Goal: Task Accomplishment & Management: Complete application form

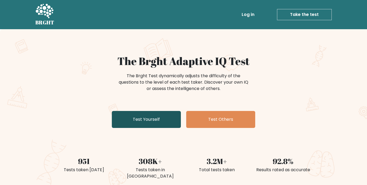
click at [137, 120] on link "Test Yourself" at bounding box center [146, 119] width 69 height 17
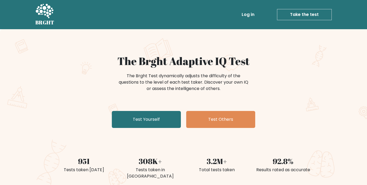
scroll to position [18, 0]
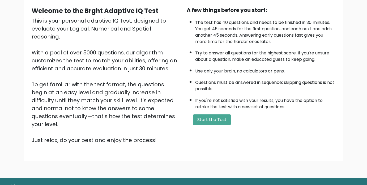
scroll to position [53, 0]
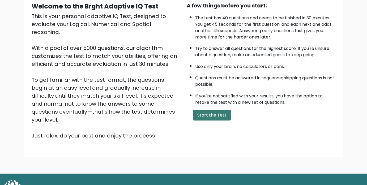
click at [210, 117] on button "Start the Test" at bounding box center [212, 115] width 38 height 11
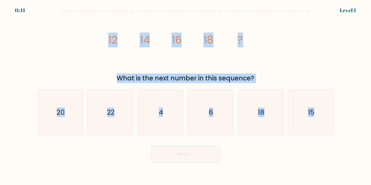
drag, startPoint x: 100, startPoint y: 39, endPoint x: 371, endPoint y: 137, distance: 287.5
click at [371, 137] on form at bounding box center [185, 86] width 371 height 153
copy form "12 14 16 18 ? What is the next number in this sequence? a. 20 b. 22 c. 4 d. 6 e…"
click at [72, 124] on icon "20" at bounding box center [60, 112] width 45 height 45
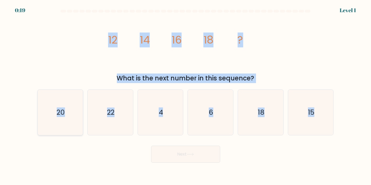
click at [186, 95] on input "a. 20" at bounding box center [186, 94] width 0 height 3
radio input "true"
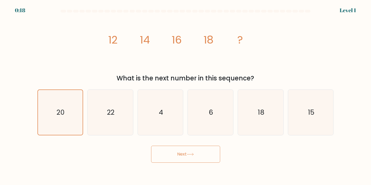
click at [177, 154] on button "Next" at bounding box center [185, 154] width 69 height 17
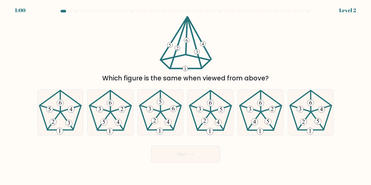
drag, startPoint x: 91, startPoint y: 49, endPoint x: 119, endPoint y: 62, distance: 30.4
click at [119, 62] on div "Which figure is the same when viewed from above?" at bounding box center [185, 49] width 303 height 67
click at [258, 119] on icon at bounding box center [260, 112] width 45 height 45
click at [186, 95] on input "e." at bounding box center [186, 94] width 0 height 3
radio input "true"
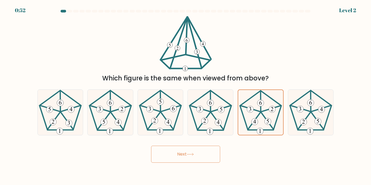
click at [196, 150] on button "Next" at bounding box center [185, 154] width 69 height 17
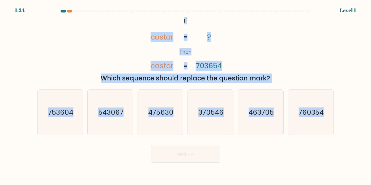
drag, startPoint x: 128, startPoint y: 13, endPoint x: 329, endPoint y: 136, distance: 235.1
click at [329, 136] on form "If ?" at bounding box center [185, 86] width 371 height 153
copy form "@import url('https://fonts.googleapis.com/css?family=Abril+Fatface:400,100,100i…"
click at [54, 115] on text "753604" at bounding box center [60, 113] width 25 height 10
click at [186, 95] on input "a. 753604" at bounding box center [186, 94] width 0 height 3
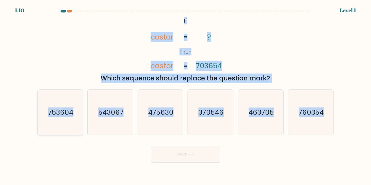
radio input "true"
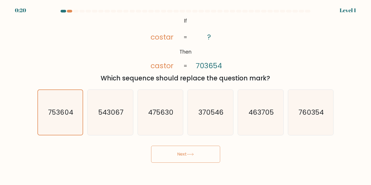
click at [180, 161] on button "Next" at bounding box center [185, 154] width 69 height 17
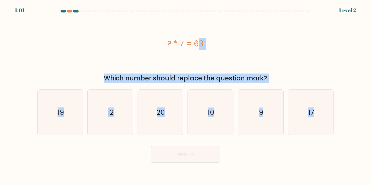
drag, startPoint x: 95, startPoint y: 21, endPoint x: 315, endPoint y: 145, distance: 253.3
click at [315, 145] on form "a. 9" at bounding box center [185, 86] width 371 height 153
copy form "? * 7 = 63 Which number should replace the question mark? a. 19 b. 12 c. 20 d. …"
click at [256, 117] on icon "9" at bounding box center [260, 112] width 45 height 45
click at [186, 95] on input "e. 9" at bounding box center [186, 94] width 0 height 3
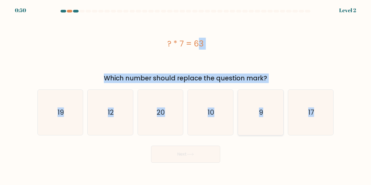
radio input "true"
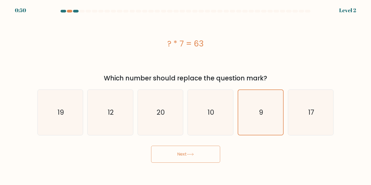
click at [179, 154] on button "Next" at bounding box center [185, 154] width 69 height 17
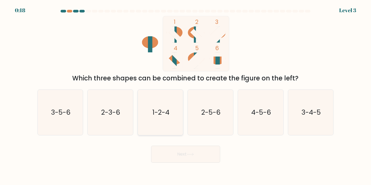
click at [176, 128] on icon "1-2-4" at bounding box center [160, 112] width 45 height 45
click at [186, 95] on input "c. 1-2-4" at bounding box center [186, 94] width 0 height 3
radio input "true"
click at [197, 156] on button "Next" at bounding box center [185, 154] width 69 height 17
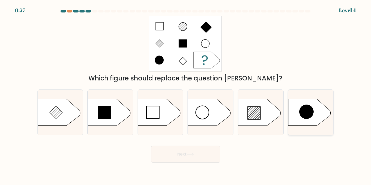
drag, startPoint x: 119, startPoint y: 85, endPoint x: 308, endPoint y: 117, distance: 191.7
click at [308, 117] on form "a." at bounding box center [185, 86] width 371 height 153
click at [250, 112] on line at bounding box center [251, 110] width 7 height 7
click at [186, 95] on input "e." at bounding box center [186, 94] width 0 height 3
radio input "true"
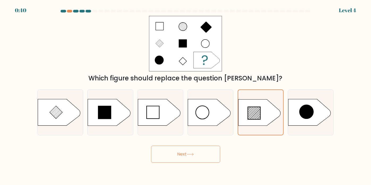
click at [188, 155] on icon at bounding box center [190, 154] width 7 height 3
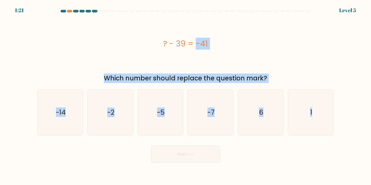
drag, startPoint x: 148, startPoint y: 52, endPoint x: 346, endPoint y: 107, distance: 205.4
click at [346, 107] on form "a. 6" at bounding box center [185, 86] width 371 height 153
copy form "? - 39 = -41 Which number should replace the question mark? a. -14 b. -2 c. -5 …"
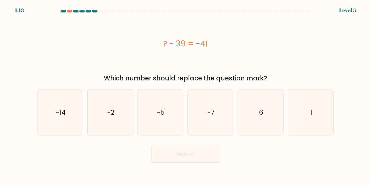
click at [96, 161] on div "Next" at bounding box center [185, 152] width 303 height 21
click at [107, 133] on icon "-2" at bounding box center [110, 112] width 45 height 45
click at [186, 95] on input "b. -2" at bounding box center [186, 94] width 0 height 3
radio input "true"
click at [69, 13] on div at bounding box center [185, 12] width 303 height 5
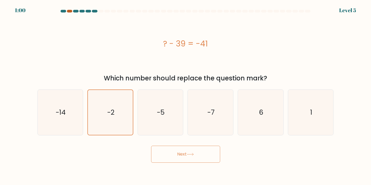
click at [70, 11] on div at bounding box center [69, 11] width 5 height 3
click at [174, 149] on button "Next" at bounding box center [185, 154] width 69 height 17
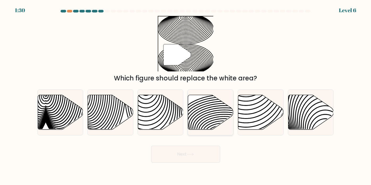
click at [208, 119] on icon at bounding box center [210, 112] width 45 height 35
click at [186, 95] on input "d." at bounding box center [186, 94] width 0 height 3
radio input "true"
click at [196, 150] on button "Next" at bounding box center [185, 154] width 69 height 17
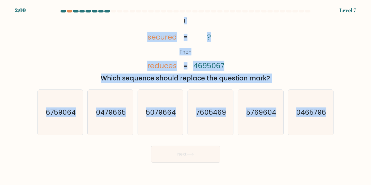
drag, startPoint x: 137, startPoint y: 14, endPoint x: 362, endPoint y: 111, distance: 244.8
click at [362, 111] on form "If ?" at bounding box center [185, 86] width 371 height 153
copy form "@import url('https://fonts.googleapis.com/css?family=Abril+Fatface:400,100,100i…"
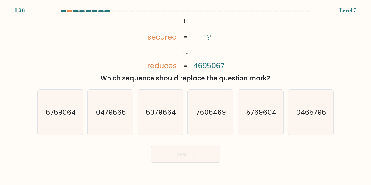
click at [99, 170] on body "1:56 Level 7 If" at bounding box center [185, 92] width 371 height 185
click at [54, 119] on icon "6759064" at bounding box center [60, 112] width 45 height 45
click at [186, 95] on input "a. 6759064" at bounding box center [186, 94] width 0 height 3
radio input "true"
click at [170, 153] on button "Next" at bounding box center [185, 154] width 69 height 17
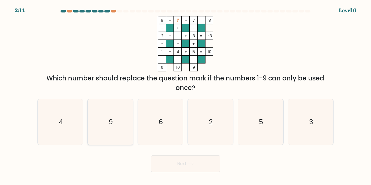
click at [110, 123] on text "9" at bounding box center [111, 122] width 4 height 10
click at [186, 95] on input "b. 9" at bounding box center [186, 94] width 0 height 3
radio input "true"
click at [207, 162] on button "Next" at bounding box center [185, 163] width 69 height 17
click at [180, 165] on button "Next" at bounding box center [185, 163] width 69 height 17
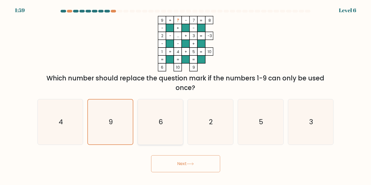
click at [154, 128] on icon "6" at bounding box center [160, 121] width 45 height 45
click at [186, 95] on input "c. 6" at bounding box center [186, 94] width 0 height 3
radio input "true"
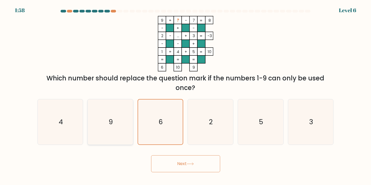
click at [120, 137] on icon "9" at bounding box center [110, 121] width 45 height 45
click at [186, 95] on input "b. 9" at bounding box center [186, 94] width 0 height 3
radio input "true"
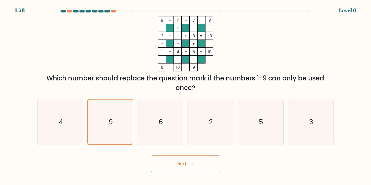
click at [176, 162] on button "Next" at bounding box center [185, 163] width 69 height 17
click at [179, 163] on button "Next" at bounding box center [185, 163] width 69 height 17
drag, startPoint x: 203, startPoint y: 171, endPoint x: 183, endPoint y: 122, distance: 53.2
click at [203, 171] on button "Next" at bounding box center [185, 163] width 69 height 17
click at [183, 122] on icon "6" at bounding box center [160, 121] width 45 height 45
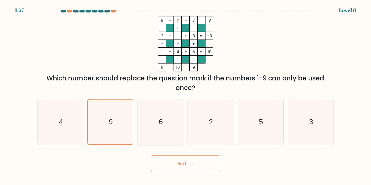
click at [186, 95] on input "c. 6" at bounding box center [186, 94] width 0 height 3
radio input "true"
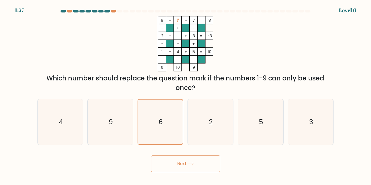
click at [180, 152] on div "Next" at bounding box center [185, 161] width 303 height 21
click at [119, 134] on icon "9" at bounding box center [110, 121] width 45 height 45
click at [186, 95] on input "b. 9" at bounding box center [186, 94] width 0 height 3
radio input "true"
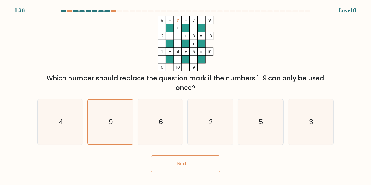
click at [201, 175] on body "1:56 Level 6" at bounding box center [185, 92] width 371 height 185
click at [182, 163] on button "Next" at bounding box center [185, 163] width 69 height 17
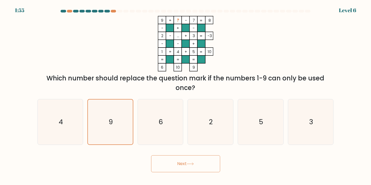
click at [182, 163] on button "Next" at bounding box center [185, 163] width 69 height 17
drag, startPoint x: 223, startPoint y: 24, endPoint x: 164, endPoint y: 27, distance: 59.1
click at [222, 24] on icon "9 + ? - 7 8 - + - 2 - ... + 3 -3 - - + 1 + 4 + 5 = 10 = = = = 6 10 9 =" at bounding box center [185, 44] width 159 height 56
drag, startPoint x: 163, startPoint y: 27, endPoint x: 192, endPoint y: 46, distance: 34.8
click at [224, 51] on icon "9 + ? - 7 8 - + - 2 - ... + 3 -3 - - + 1 + 4 + 5 = 10 = = = = 6 10 9 =" at bounding box center [185, 44] width 159 height 56
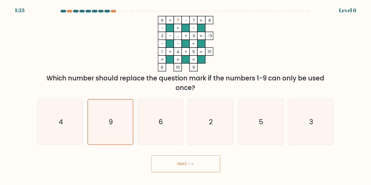
click at [190, 46] on rect at bounding box center [193, 44] width 8 height 8
drag, startPoint x: 155, startPoint y: 19, endPoint x: 311, endPoint y: 88, distance: 170.8
click at [311, 88] on div "9 + ? - 7 8 - + - 2 - ... + 3 -3 - - + 1 + 4 + 5 = 10 = = = = 6 10 9 = Which nu…" at bounding box center [185, 54] width 303 height 77
copy div "9 + ? - 7 8 - + - 2 - ... + 3 -3 - - + 1 + 4 + 5 = 10 = = = = 6 10 9 = Which nu…"
click at [125, 78] on div "Which number should replace the question mark if the numbers 1-9 can only be us…" at bounding box center [186, 83] width 290 height 19
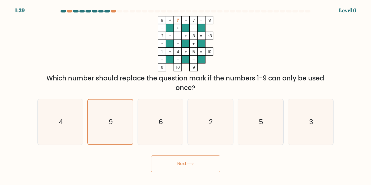
drag, startPoint x: 171, startPoint y: 153, endPoint x: 169, endPoint y: 168, distance: 15.7
click at [170, 161] on div "Next" at bounding box center [185, 161] width 303 height 21
click at [169, 168] on button "Next" at bounding box center [185, 163] width 69 height 17
drag, startPoint x: 169, startPoint y: 168, endPoint x: 148, endPoint y: 126, distance: 47.7
click at [169, 167] on button "Next" at bounding box center [185, 163] width 69 height 17
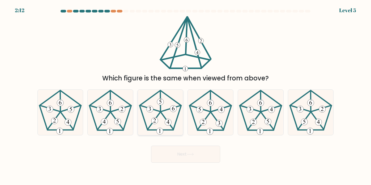
click at [156, 117] on icon at bounding box center [160, 112] width 45 height 45
click at [186, 95] on input "c." at bounding box center [186, 94] width 0 height 3
radio input "true"
click at [197, 161] on button "Next" at bounding box center [185, 154] width 69 height 17
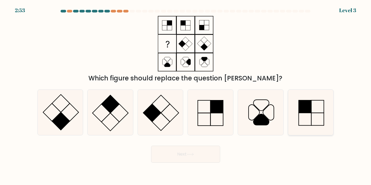
click at [313, 111] on icon at bounding box center [310, 112] width 45 height 45
click at [186, 95] on input "f." at bounding box center [186, 94] width 0 height 3
radio input "true"
click at [103, 116] on icon at bounding box center [110, 112] width 45 height 45
click at [186, 95] on input "b." at bounding box center [186, 94] width 0 height 3
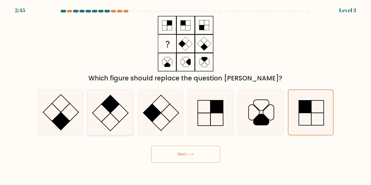
radio input "true"
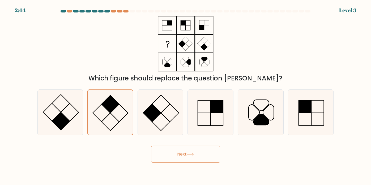
click at [171, 151] on button "Next" at bounding box center [185, 154] width 69 height 17
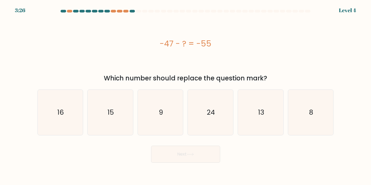
drag, startPoint x: 138, startPoint y: 41, endPoint x: 283, endPoint y: 77, distance: 149.3
click at [283, 77] on div "-47 - ? = -55 Which number should replace the question mark?" at bounding box center [185, 49] width 303 height 67
copy div "-47 - ? = -55 Which number should replace the question mark?"
click at [305, 112] on icon "8" at bounding box center [310, 112] width 45 height 45
click at [186, 95] on input "f. 8" at bounding box center [186, 94] width 0 height 3
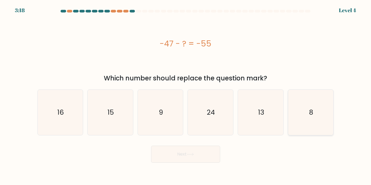
radio input "true"
click at [162, 158] on button "Next" at bounding box center [185, 154] width 69 height 17
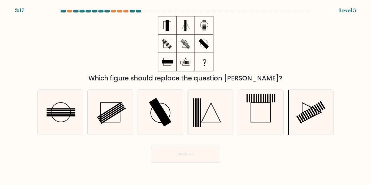
click at [187, 155] on button "Next" at bounding box center [185, 154] width 69 height 17
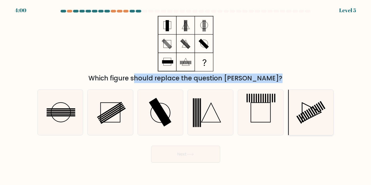
drag, startPoint x: 95, startPoint y: 77, endPoint x: 300, endPoint y: 100, distance: 206.2
click at [300, 100] on form at bounding box center [185, 86] width 371 height 153
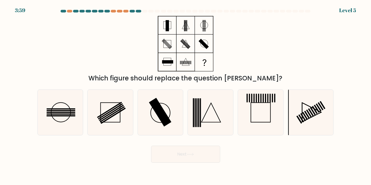
click at [128, 69] on div "Which figure should replace the question mark?" at bounding box center [185, 49] width 303 height 67
click at [119, 12] on div at bounding box center [119, 11] width 5 height 3
click at [48, 112] on rect at bounding box center [61, 112] width 29 height 1
click at [186, 95] on input "a." at bounding box center [186, 94] width 0 height 3
radio input "true"
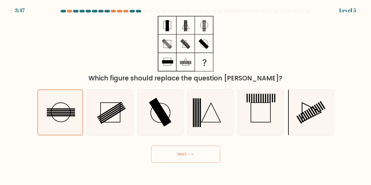
click at [155, 150] on button "Next" at bounding box center [185, 154] width 69 height 17
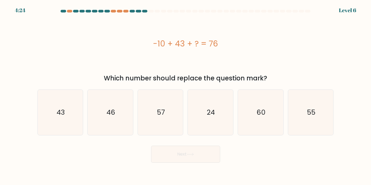
drag, startPoint x: 146, startPoint y: 41, endPoint x: 310, endPoint y: 83, distance: 168.9
click at [310, 83] on div "-10 + 43 + ? = 76 Which number should replace the question mark?" at bounding box center [185, 49] width 303 height 67
copy div "-10 + 43 + ? = 76 Which number should replace the question mark?"
click at [81, 130] on icon "43" at bounding box center [60, 112] width 45 height 45
click at [186, 95] on input "a. 43" at bounding box center [186, 94] width 0 height 3
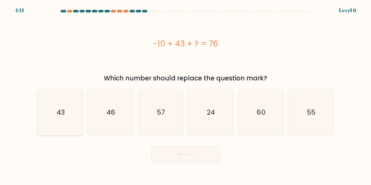
radio input "true"
click at [179, 157] on button "Next" at bounding box center [185, 154] width 69 height 17
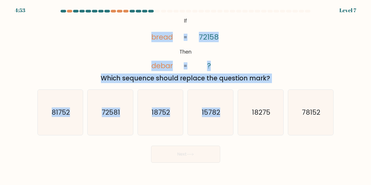
drag, startPoint x: 134, startPoint y: 26, endPoint x: 133, endPoint y: 4, distance: 21.8
click at [281, 83] on form "If ?" at bounding box center [185, 86] width 371 height 153
click at [173, 22] on icon "@import url('https://fonts.googleapis.com/css?family=Abril+Fatface:400,100,100i…" at bounding box center [186, 44] width 90 height 56
drag, startPoint x: 174, startPoint y: 19, endPoint x: 348, endPoint y: 108, distance: 195.0
click at [348, 108] on form "If ?" at bounding box center [185, 86] width 371 height 153
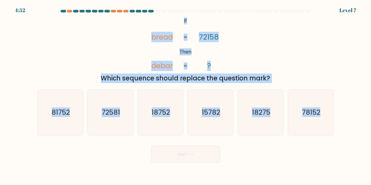
copy form "If Then bread debar 72158 ? = = Which sequence should replace the question mark…"
click at [62, 131] on icon "81752" at bounding box center [60, 112] width 45 height 45
click at [186, 95] on input "a. 81752" at bounding box center [186, 94] width 0 height 3
radio input "true"
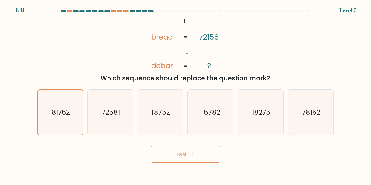
click at [177, 153] on button "Next" at bounding box center [185, 154] width 69 height 17
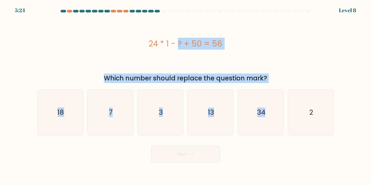
drag, startPoint x: 136, startPoint y: 40, endPoint x: 312, endPoint y: 85, distance: 181.8
click at [312, 85] on form "a. 7" at bounding box center [185, 86] width 371 height 153
copy form "24 * 1 - ? + 50 = 56 Which number should replace the question mark? a. 18 b. 7 …"
click at [67, 129] on icon "18" at bounding box center [60, 112] width 45 height 45
click at [186, 95] on input "a. 18" at bounding box center [186, 94] width 0 height 3
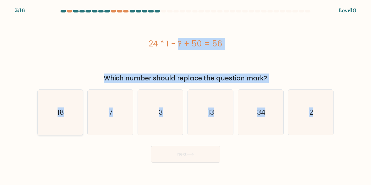
radio input "true"
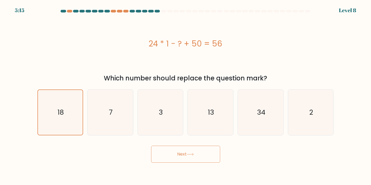
click at [162, 146] on button "Next" at bounding box center [185, 154] width 69 height 17
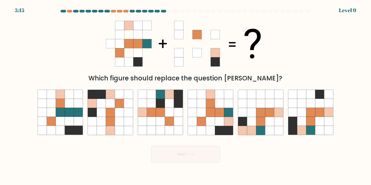
click at [176, 156] on button "Next" at bounding box center [185, 154] width 69 height 17
click at [283, 155] on div "Next" at bounding box center [185, 152] width 303 height 21
click at [255, 115] on icon at bounding box center [251, 112] width 9 height 9
click at [186, 95] on input "e." at bounding box center [186, 94] width 0 height 3
radio input "true"
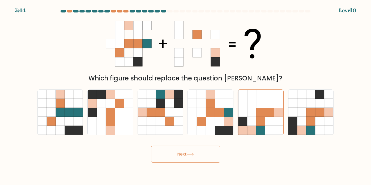
click at [186, 155] on button "Next" at bounding box center [185, 154] width 69 height 17
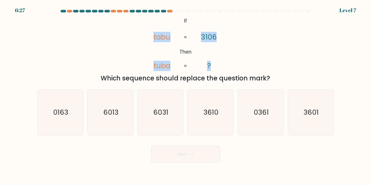
drag, startPoint x: 152, startPoint y: 28, endPoint x: 176, endPoint y: 29, distance: 24.2
click at [256, 70] on div "@import url('https://fonts.googleapis.com/css?family=Abril+Fatface:400,100,100i…" at bounding box center [185, 49] width 303 height 67
click at [169, 26] on icon "@import url('https://fonts.googleapis.com/css?family=Abril+Fatface:400,100,100i…" at bounding box center [186, 44] width 90 height 56
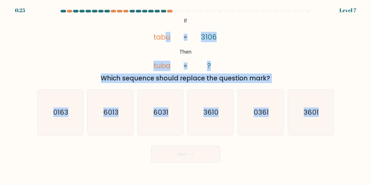
drag, startPoint x: 167, startPoint y: 21, endPoint x: 225, endPoint y: 40, distance: 60.3
click at [321, 92] on form "If ?" at bounding box center [185, 86] width 371 height 153
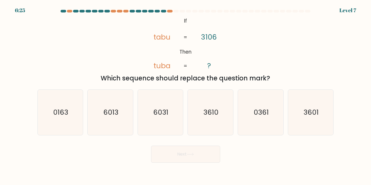
click at [181, 16] on icon "@import url('https://fonts.googleapis.com/css?family=Abril+Fatface:400,100,100i…" at bounding box center [186, 44] width 90 height 56
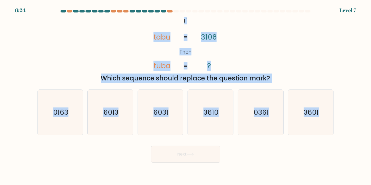
drag, startPoint x: 181, startPoint y: 16, endPoint x: 341, endPoint y: 109, distance: 184.8
click at [341, 109] on form "If ?" at bounding box center [185, 86] width 371 height 153
copy form "If Then tabu tuba 3106 ? = = Which sequence should replace the question mark? a…"
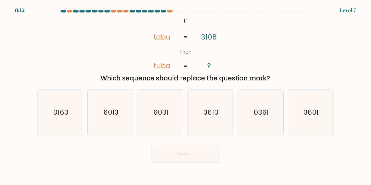
click at [138, 146] on div "Next" at bounding box center [185, 152] width 303 height 21
click at [300, 111] on icon "3601" at bounding box center [310, 112] width 45 height 45
click at [186, 95] on input "f. 3601" at bounding box center [186, 94] width 0 height 3
radio input "true"
click at [189, 155] on icon at bounding box center [190, 154] width 7 height 3
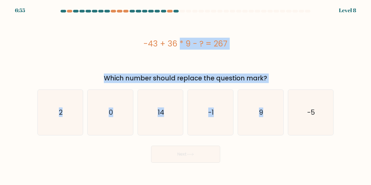
drag, startPoint x: 113, startPoint y: 40, endPoint x: 337, endPoint y: 112, distance: 235.3
click at [337, 112] on form "a. 2" at bounding box center [185, 86] width 371 height 153
copy form "-43 + 36 * 9 - ? = 267 Which number should replace the question mark? a. 2 b. 0…"
click at [147, 121] on icon "14" at bounding box center [160, 112] width 45 height 45
click at [186, 95] on input "c. 14" at bounding box center [186, 94] width 0 height 3
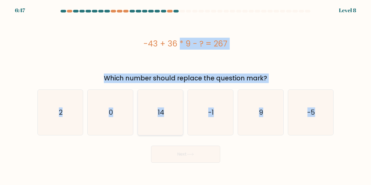
radio input "true"
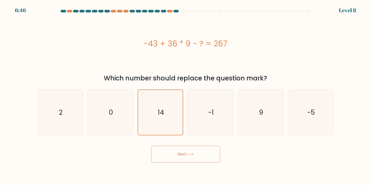
click at [178, 155] on button "Next" at bounding box center [185, 154] width 69 height 17
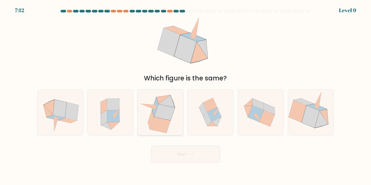
click at [166, 119] on icon at bounding box center [164, 112] width 21 height 16
click at [186, 95] on input "c." at bounding box center [186, 94] width 0 height 3
radio input "true"
click at [179, 153] on button "Next" at bounding box center [185, 154] width 69 height 17
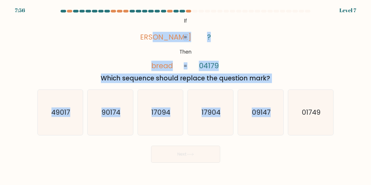
drag, startPoint x: 171, startPoint y: 22, endPoint x: 215, endPoint y: 49, distance: 51.8
click at [316, 104] on form "If ?" at bounding box center [185, 86] width 371 height 153
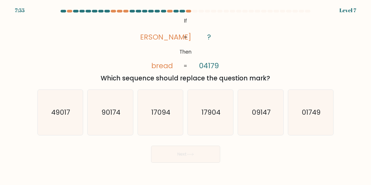
click at [169, 21] on icon "@import url('https://fonts.googleapis.com/css?family=Abril+Fatface:400,100,100i…" at bounding box center [186, 44] width 90 height 56
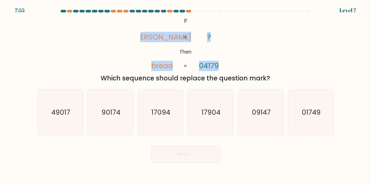
drag, startPoint x: 169, startPoint y: 21, endPoint x: 185, endPoint y: 29, distance: 17.7
click at [255, 56] on div "@import url('https://fonts.googleapis.com/css?family=Abril+Fatface:400,100,100i…" at bounding box center [185, 49] width 303 height 67
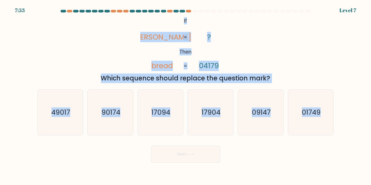
drag, startPoint x: 182, startPoint y: 19, endPoint x: 340, endPoint y: 122, distance: 188.4
click at [340, 122] on form "If ?" at bounding box center [185, 86] width 371 height 153
copy form "If Then beard bread ? 04179 = = Which sequence should replace the question mark…"
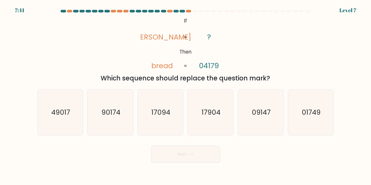
click at [81, 153] on div "Next" at bounding box center [185, 152] width 303 height 21
click at [312, 124] on icon "01749" at bounding box center [310, 112] width 45 height 45
click at [186, 95] on input "f. 01749" at bounding box center [186, 94] width 0 height 3
radio input "true"
click at [197, 146] on div "Next" at bounding box center [185, 152] width 303 height 21
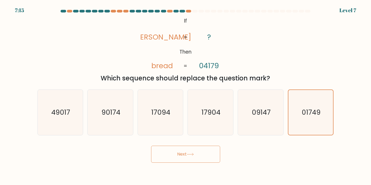
click at [196, 153] on button "Next" at bounding box center [185, 154] width 69 height 17
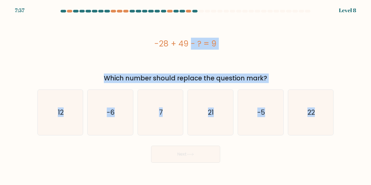
drag, startPoint x: 137, startPoint y: 31, endPoint x: 335, endPoint y: 118, distance: 216.3
click at [335, 118] on form "a. 7" at bounding box center [185, 86] width 371 height 153
copy form "-28 + 49 - ? = 9 Which number should replace the question mark? a. 12 b. -6 c. …"
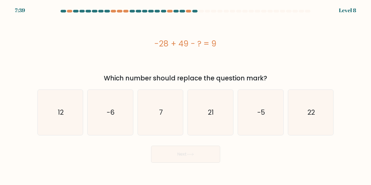
click at [78, 143] on div "Next" at bounding box center [185, 152] width 303 height 21
click at [71, 129] on icon "12" at bounding box center [60, 112] width 45 height 45
click at [186, 95] on input "a. 12" at bounding box center [186, 94] width 0 height 3
radio input "true"
click at [167, 153] on button "Next" at bounding box center [185, 154] width 69 height 17
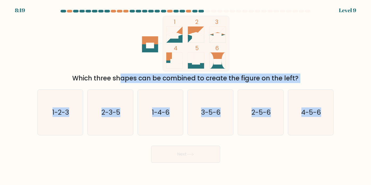
drag, startPoint x: 66, startPoint y: 81, endPoint x: 347, endPoint y: 112, distance: 283.1
click at [347, 112] on form at bounding box center [185, 86] width 371 height 153
copy form "Which three shapes can be combined to create the figure on the left? a. 1-2-3 b…"
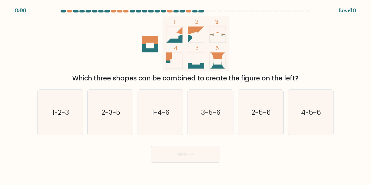
click at [286, 64] on div "1 2 3 4 5 6 Which three shapes can be combined to create the figure on the left?" at bounding box center [185, 49] width 303 height 67
click at [49, 123] on icon "1-2-3" at bounding box center [60, 112] width 45 height 45
click at [186, 95] on input "a. 1-2-3" at bounding box center [186, 94] width 0 height 3
radio input "true"
click at [182, 157] on button "Next" at bounding box center [185, 154] width 69 height 17
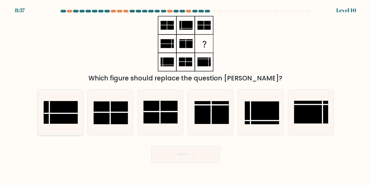
click at [69, 114] on line at bounding box center [61, 114] width 34 height 0
click at [186, 95] on input "a." at bounding box center [186, 94] width 0 height 3
radio input "true"
click at [179, 153] on button "Next" at bounding box center [185, 154] width 69 height 17
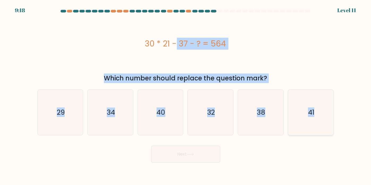
drag, startPoint x: 139, startPoint y: 34, endPoint x: 332, endPoint y: 115, distance: 209.2
click at [332, 115] on form "a." at bounding box center [185, 86] width 371 height 153
copy form "30 * 21 - 37 - ? = 564 Which number should replace the question mark? a. 29 b. …"
click at [53, 135] on icon "29" at bounding box center [60, 112] width 45 height 45
click at [186, 95] on input "a. 29" at bounding box center [186, 94] width 0 height 3
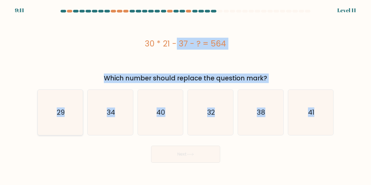
radio input "true"
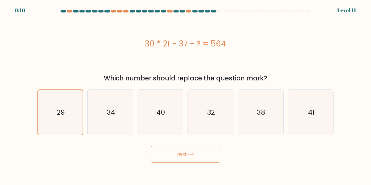
click at [180, 155] on button "Next" at bounding box center [185, 154] width 69 height 17
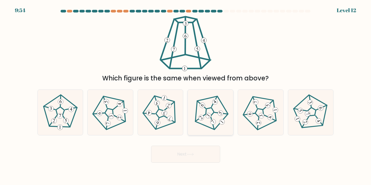
click at [215, 120] on icon at bounding box center [210, 112] width 36 height 36
click at [186, 95] on input "d." at bounding box center [186, 94] width 0 height 3
radio input "true"
click at [205, 156] on button "Next" at bounding box center [185, 154] width 69 height 17
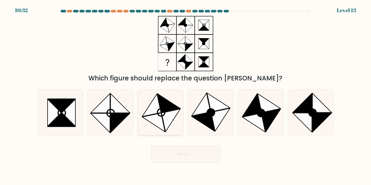
click at [161, 121] on icon at bounding box center [153, 122] width 23 height 19
click at [186, 95] on input "c." at bounding box center [186, 94] width 0 height 3
radio input "true"
click at [200, 160] on button "Next" at bounding box center [185, 154] width 69 height 17
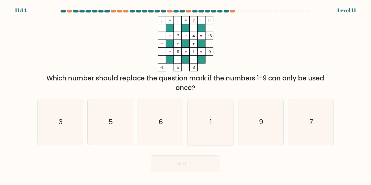
click at [208, 117] on icon "1" at bounding box center [210, 121] width 45 height 45
click at [186, 95] on input "d. 1" at bounding box center [186, 94] width 0 height 3
radio input "true"
click at [183, 166] on button "Next" at bounding box center [185, 163] width 69 height 17
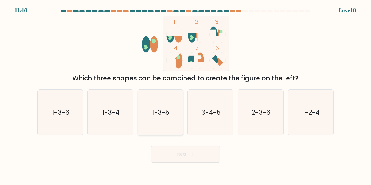
click at [162, 118] on icon "1-3-5" at bounding box center [160, 112] width 45 height 45
click at [186, 95] on input "c. 1-3-5" at bounding box center [186, 94] width 0 height 3
radio input "true"
click at [194, 151] on button "Next" at bounding box center [185, 154] width 69 height 17
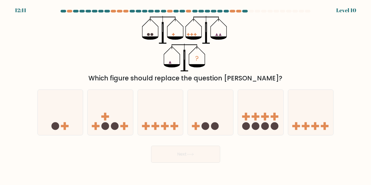
click at [57, 137] on form at bounding box center [185, 86] width 371 height 153
click at [70, 133] on div at bounding box center [60, 113] width 46 height 46
click at [186, 95] on input "a." at bounding box center [186, 94] width 0 height 3
radio input "true"
click at [201, 158] on button "Next" at bounding box center [185, 154] width 69 height 17
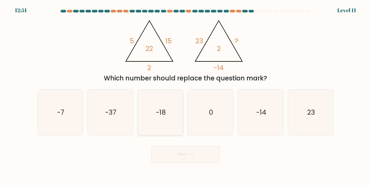
click at [148, 121] on icon "-18" at bounding box center [160, 112] width 45 height 45
click at [186, 95] on input "c. -18" at bounding box center [186, 94] width 0 height 3
radio input "true"
click at [176, 150] on button "Next" at bounding box center [185, 154] width 69 height 17
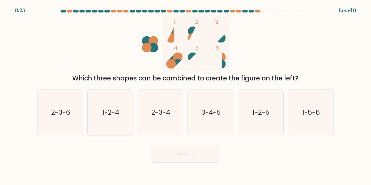
click at [124, 109] on icon "1-2-4" at bounding box center [110, 112] width 45 height 45
click at [186, 95] on input "b. 1-2-4" at bounding box center [186, 94] width 0 height 3
radio input "true"
click at [173, 154] on button "Next" at bounding box center [185, 154] width 69 height 17
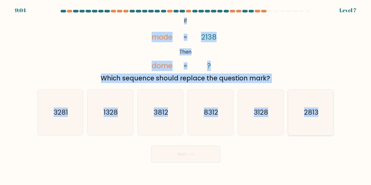
drag, startPoint x: 176, startPoint y: 20, endPoint x: 333, endPoint y: 101, distance: 177.0
click at [333, 101] on form "If ?" at bounding box center [185, 86] width 371 height 153
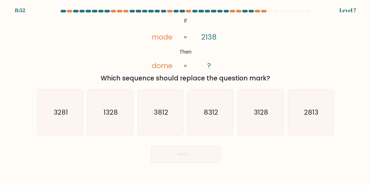
click at [129, 152] on div "Next" at bounding box center [185, 152] width 303 height 21
click at [264, 120] on icon "3128" at bounding box center [260, 112] width 45 height 45
click at [186, 95] on input "e. 3128" at bounding box center [186, 94] width 0 height 3
radio input "true"
click at [174, 156] on button "Next" at bounding box center [185, 154] width 69 height 17
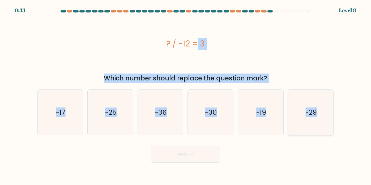
drag, startPoint x: 215, startPoint y: 41, endPoint x: 322, endPoint y: 106, distance: 124.9
click at [322, 106] on form "a." at bounding box center [185, 86] width 371 height 153
click at [170, 121] on icon "-36" at bounding box center [160, 112] width 45 height 45
click at [186, 95] on input "c. -36" at bounding box center [186, 94] width 0 height 3
radio input "true"
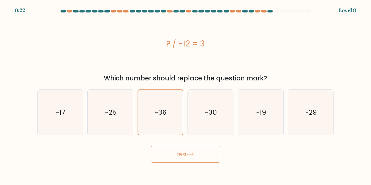
click at [184, 146] on button "Next" at bounding box center [185, 154] width 69 height 17
click at [186, 148] on button "Next" at bounding box center [185, 154] width 69 height 17
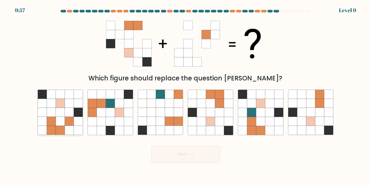
click at [64, 119] on icon at bounding box center [60, 121] width 9 height 9
click at [186, 95] on input "a." at bounding box center [186, 94] width 0 height 3
radio input "true"
click at [178, 152] on button "Next" at bounding box center [185, 154] width 69 height 17
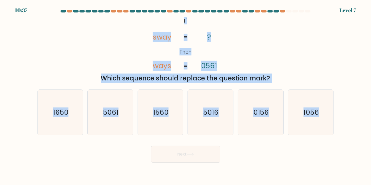
drag, startPoint x: 174, startPoint y: 16, endPoint x: 371, endPoint y: 105, distance: 216.2
click at [371, 105] on form "If ?" at bounding box center [185, 86] width 371 height 153
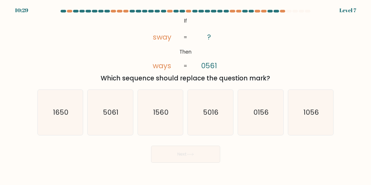
click at [120, 156] on div "Next" at bounding box center [185, 152] width 303 height 21
click at [310, 117] on text "1056" at bounding box center [311, 113] width 15 height 10
click at [186, 95] on input "f. 1056" at bounding box center [186, 94] width 0 height 3
radio input "true"
click at [194, 154] on icon at bounding box center [190, 154] width 7 height 3
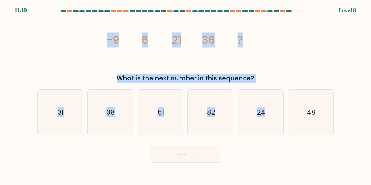
drag, startPoint x: 89, startPoint y: 19, endPoint x: 367, endPoint y: 113, distance: 293.7
click at [367, 113] on form at bounding box center [185, 86] width 371 height 153
click at [134, 49] on icon "image/svg+xml -9 6 21 36 ?" at bounding box center [185, 44] width 159 height 56
drag, startPoint x: 78, startPoint y: 37, endPoint x: 341, endPoint y: 125, distance: 277.2
click at [341, 125] on form at bounding box center [185, 86] width 371 height 153
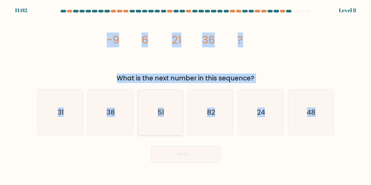
click at [161, 127] on icon "51" at bounding box center [160, 112] width 45 height 45
click at [186, 95] on input "c. 51" at bounding box center [186, 94] width 0 height 3
radio input "true"
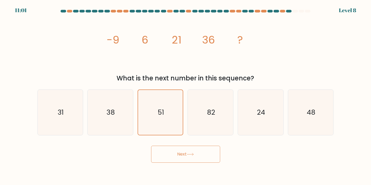
click at [178, 161] on button "Next" at bounding box center [185, 154] width 69 height 17
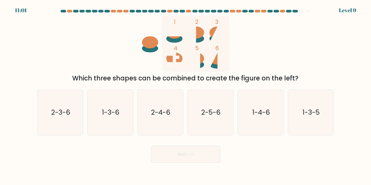
click at [179, 153] on button "Next" at bounding box center [185, 154] width 69 height 17
click at [120, 106] on icon "1-3-6" at bounding box center [110, 112] width 45 height 45
click at [186, 95] on input "b. 1-3-6" at bounding box center [186, 94] width 0 height 3
radio input "true"
click at [172, 142] on div "Next" at bounding box center [185, 152] width 303 height 21
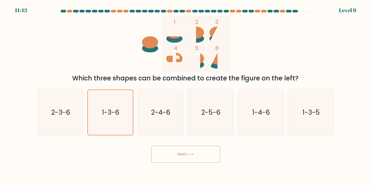
click at [171, 151] on button "Next" at bounding box center [185, 154] width 69 height 17
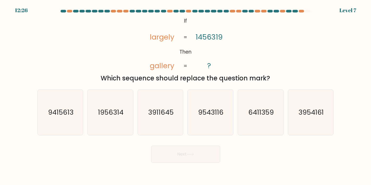
drag, startPoint x: 122, startPoint y: 18, endPoint x: 297, endPoint y: 72, distance: 182.7
click at [297, 72] on div "@import url('https://fonts.googleapis.com/css?family=Abril+Fatface:400,100,100i…" at bounding box center [185, 49] width 303 height 67
click at [150, 9] on div "12:26 Level 7" at bounding box center [185, 7] width 371 height 14
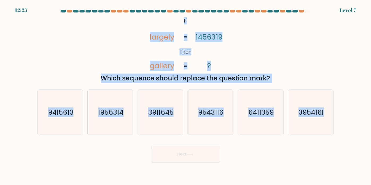
drag, startPoint x: 168, startPoint y: 16, endPoint x: 348, endPoint y: 126, distance: 210.5
click at [348, 126] on form "If ?" at bounding box center [185, 86] width 371 height 153
click at [259, 126] on icon "6411359" at bounding box center [260, 112] width 45 height 45
click at [186, 95] on input "e. 6411359" at bounding box center [186, 94] width 0 height 3
radio input "true"
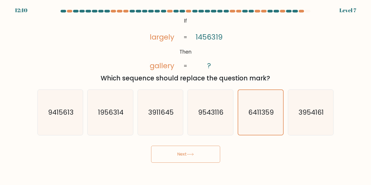
click at [181, 158] on button "Next" at bounding box center [185, 154] width 69 height 17
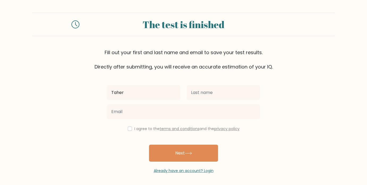
type input "Taher"
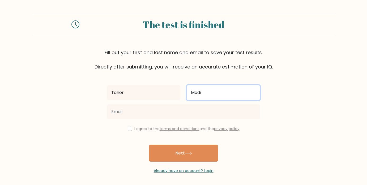
type input "Modi"
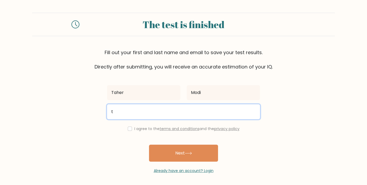
type input "tahermodi05@gmail.com"
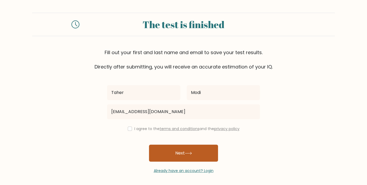
click at [151, 145] on button "Next" at bounding box center [183, 153] width 69 height 17
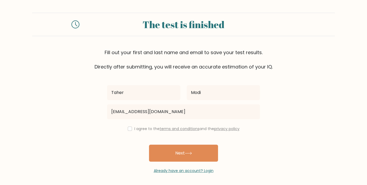
click at [132, 129] on div "I agree to the terms and conditions and the privacy policy" at bounding box center [183, 129] width 159 height 6
click at [129, 130] on input "checkbox" at bounding box center [130, 129] width 4 height 4
checkbox input "true"
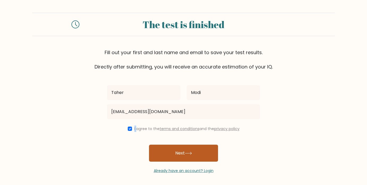
click at [178, 147] on button "Next" at bounding box center [183, 153] width 69 height 17
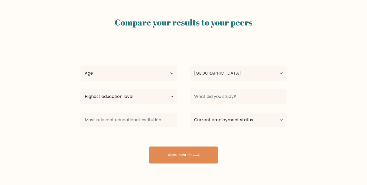
select select "IN"
click at [151, 77] on select "Age Under [DEMOGRAPHIC_DATA] [DEMOGRAPHIC_DATA] [DEMOGRAPHIC_DATA] [DEMOGRAPHIC…" at bounding box center [129, 73] width 97 height 15
select select "25_34"
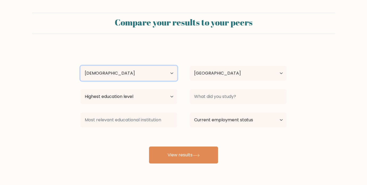
click at [81, 66] on select "Age Under [DEMOGRAPHIC_DATA] [DEMOGRAPHIC_DATA] [DEMOGRAPHIC_DATA] [DEMOGRAPHIC…" at bounding box center [129, 73] width 97 height 15
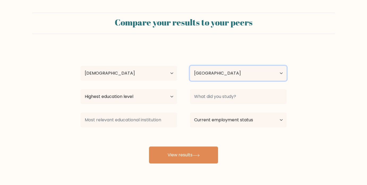
click at [211, 75] on select "Country [GEOGRAPHIC_DATA] [GEOGRAPHIC_DATA] [GEOGRAPHIC_DATA] [US_STATE] [GEOGR…" at bounding box center [238, 73] width 97 height 15
click at [205, 75] on select "Country [GEOGRAPHIC_DATA] [GEOGRAPHIC_DATA] [GEOGRAPHIC_DATA] [US_STATE] [GEOGR…" at bounding box center [238, 73] width 97 height 15
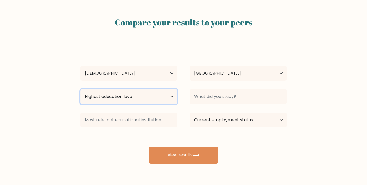
click at [149, 95] on select "Highest education level No schooling Primary Lower Secondary Upper Secondary Oc…" at bounding box center [129, 96] width 97 height 15
select select "bachelors_degree"
click at [81, 89] on select "Highest education level No schooling Primary Lower Secondary Upper Secondary Oc…" at bounding box center [129, 96] width 97 height 15
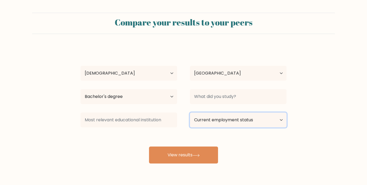
click at [223, 117] on select "Current employment status Employed Student Retired Other / prefer not to answer" at bounding box center [238, 120] width 97 height 15
select select "other"
click at [190, 113] on select "Current employment status Employed Student Retired Other / prefer not to answer" at bounding box center [238, 120] width 97 height 15
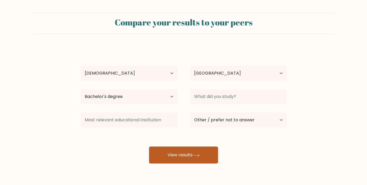
click at [202, 156] on button "View results" at bounding box center [183, 155] width 69 height 17
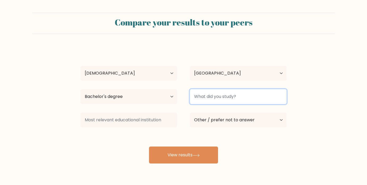
click at [238, 96] on input at bounding box center [238, 96] width 97 height 15
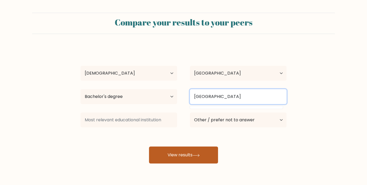
type input "Marwadi University"
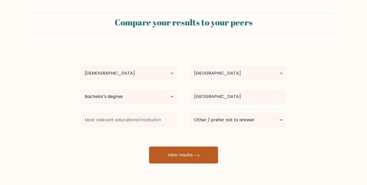
click at [174, 157] on button "View results" at bounding box center [183, 155] width 69 height 17
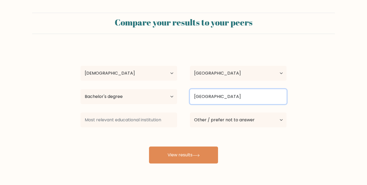
click at [217, 102] on input "Marwadi University" at bounding box center [238, 96] width 97 height 15
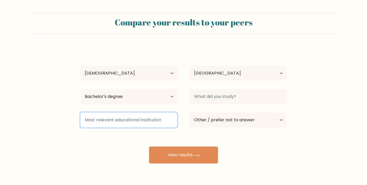
click at [145, 120] on input at bounding box center [129, 120] width 97 height 15
paste input "Marwadi University"
type input "Marwadi University"
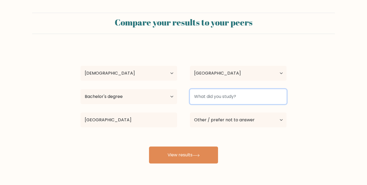
click at [219, 94] on input at bounding box center [238, 96] width 97 height 15
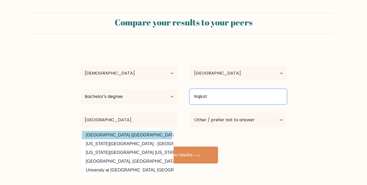
type input "Rajkot"
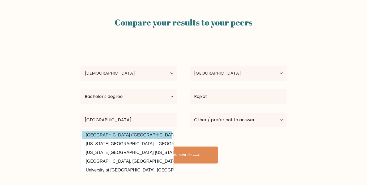
click at [141, 135] on option "Marwadi University (India)" at bounding box center [127, 135] width 90 height 9
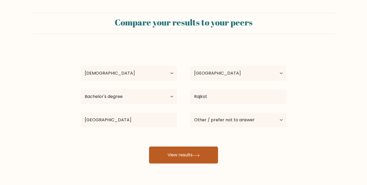
click at [187, 151] on button "View results" at bounding box center [183, 155] width 69 height 17
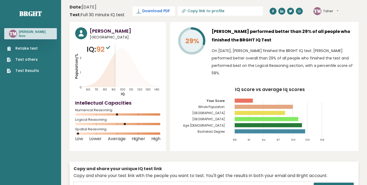
click at [165, 15] on link "Download PDF" at bounding box center [154, 10] width 43 height 9
